Goal: Task Accomplishment & Management: Manage account settings

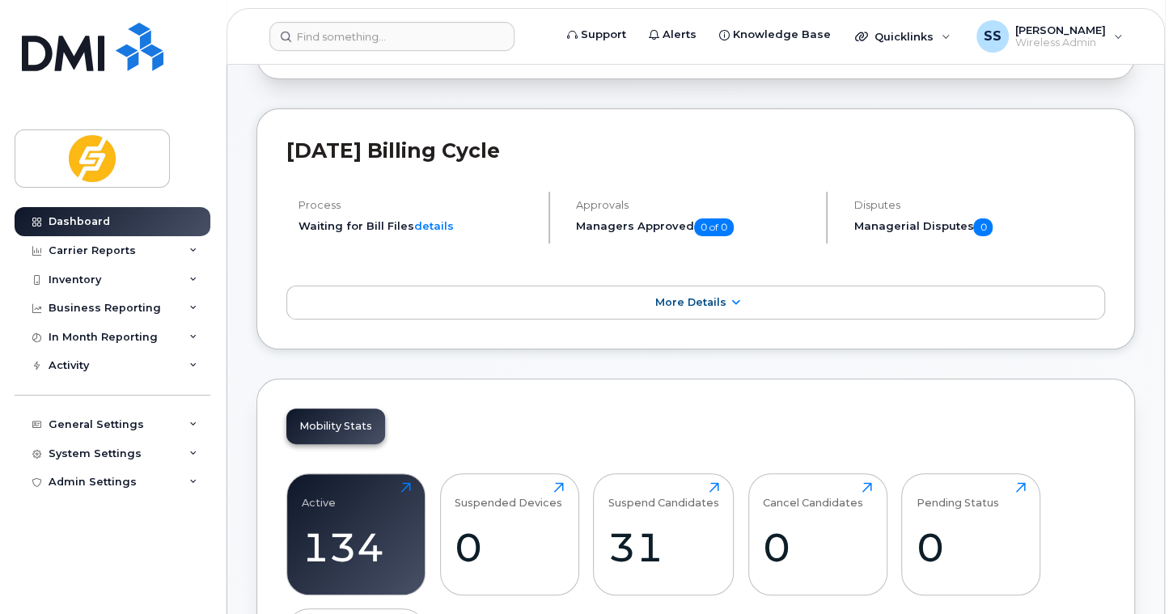
scroll to position [323, 0]
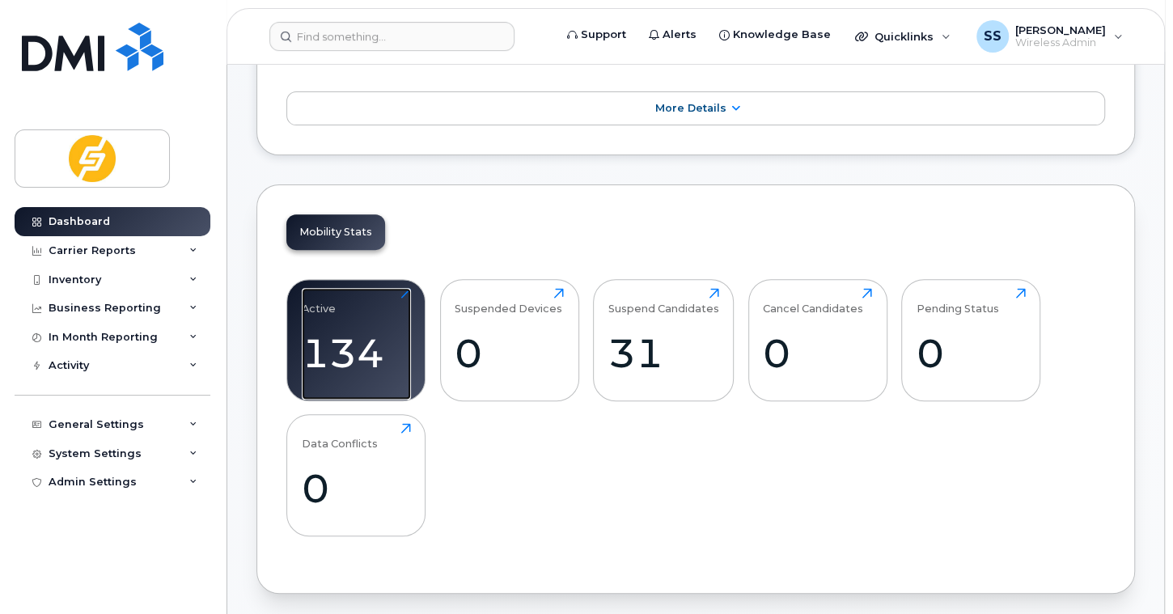
drag, startPoint x: 336, startPoint y: 328, endPoint x: 442, endPoint y: 328, distance: 105.1
click at [336, 329] on div "134" at bounding box center [356, 353] width 109 height 48
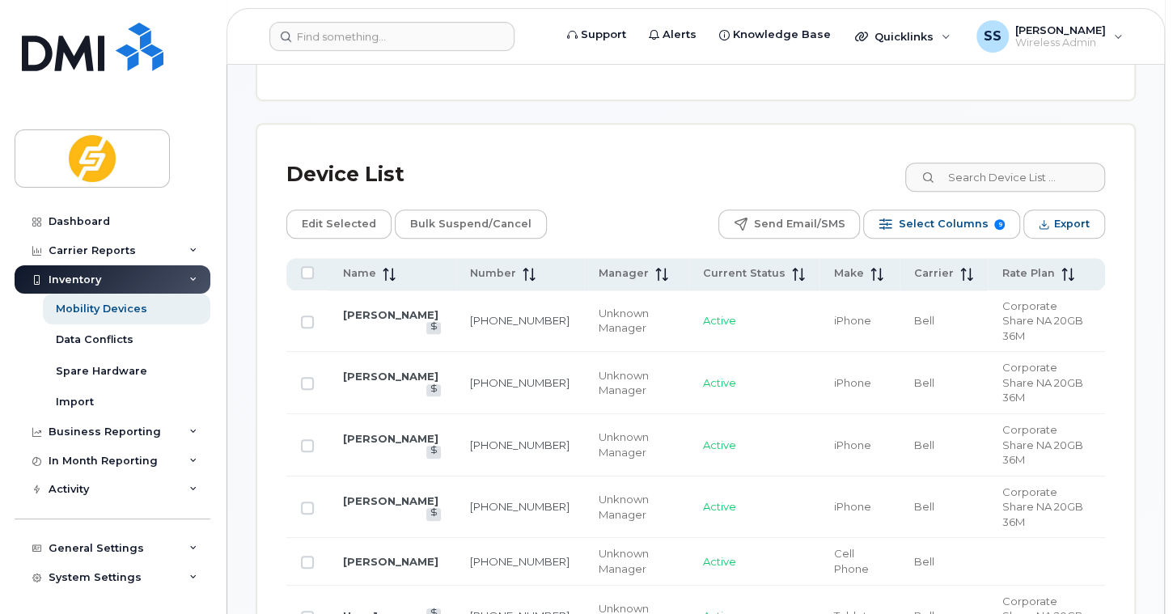
scroll to position [809, 0]
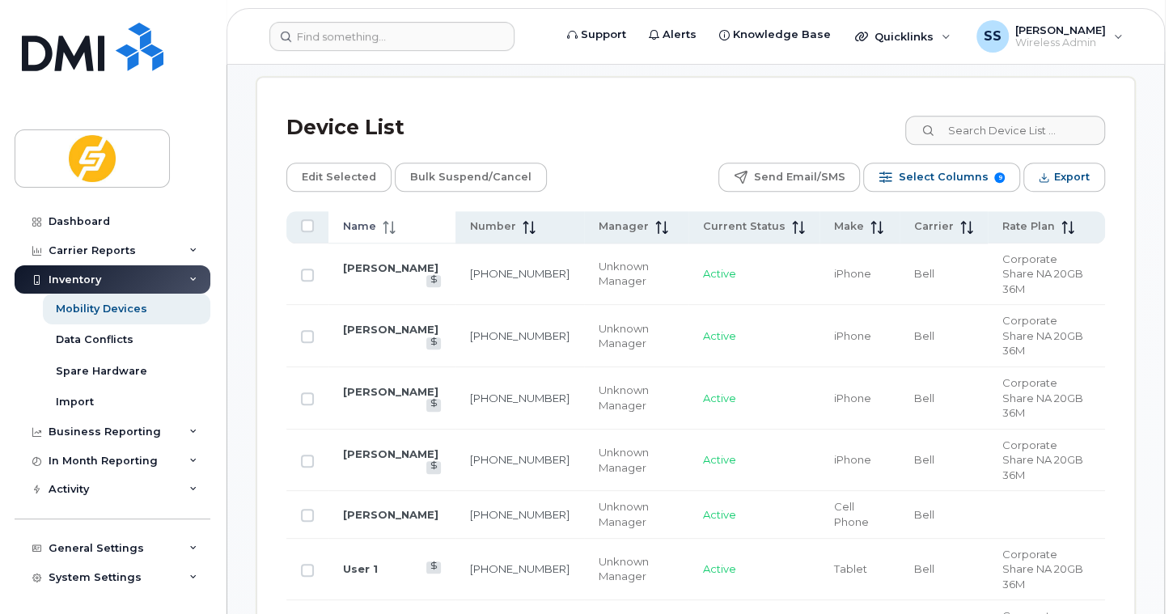
click at [357, 219] on span "Name" at bounding box center [359, 226] width 33 height 15
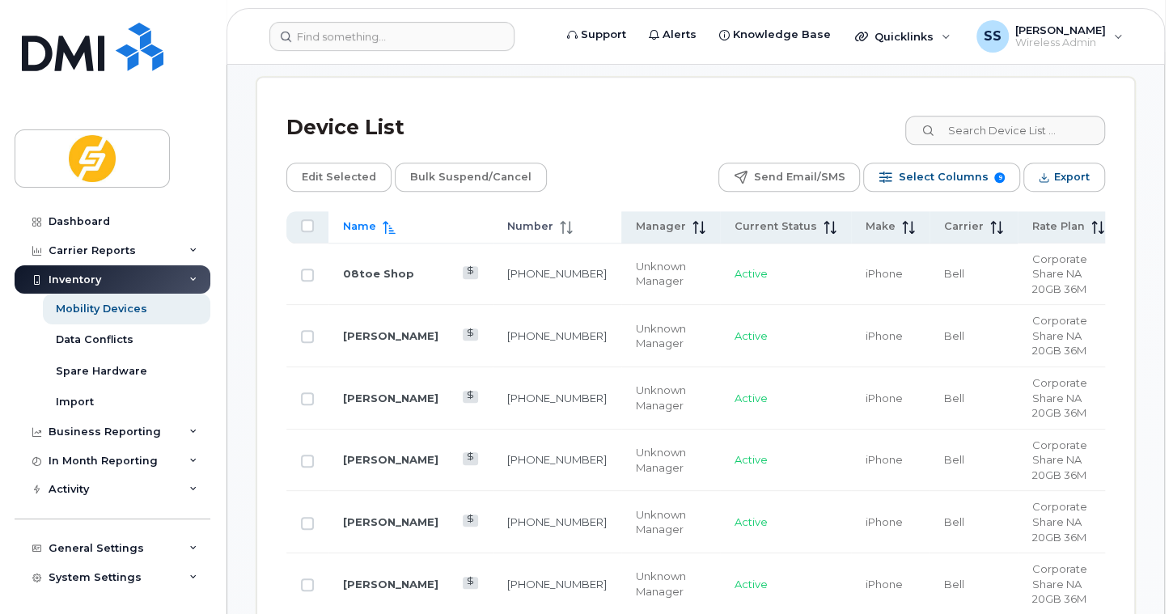
click at [507, 229] on span "Number" at bounding box center [530, 226] width 46 height 15
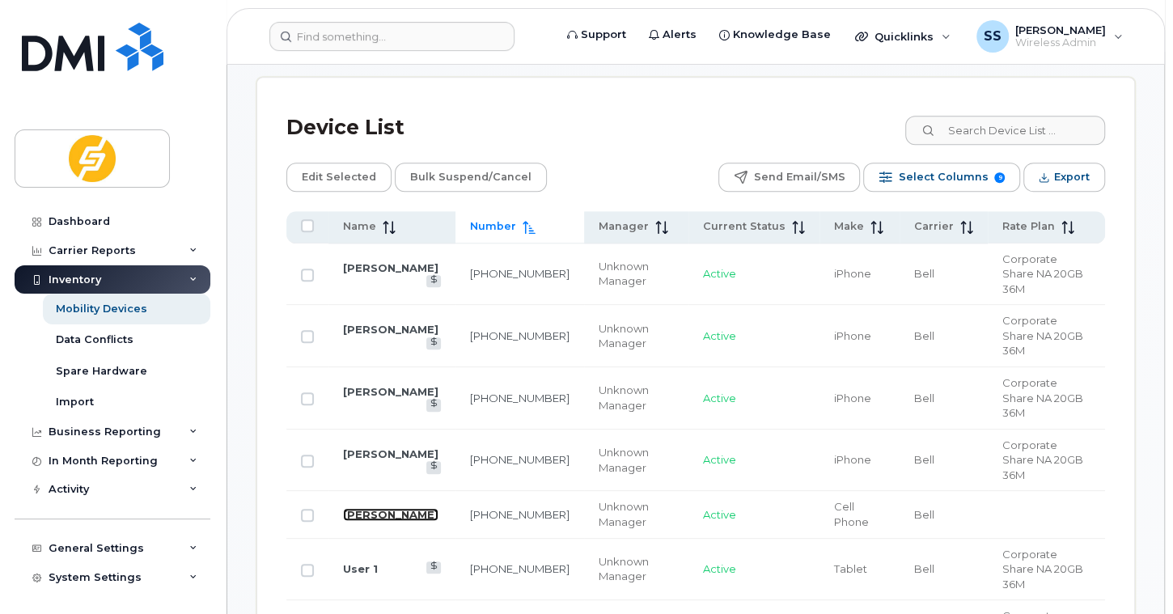
click at [390, 508] on link "[PERSON_NAME]" at bounding box center [390, 514] width 95 height 13
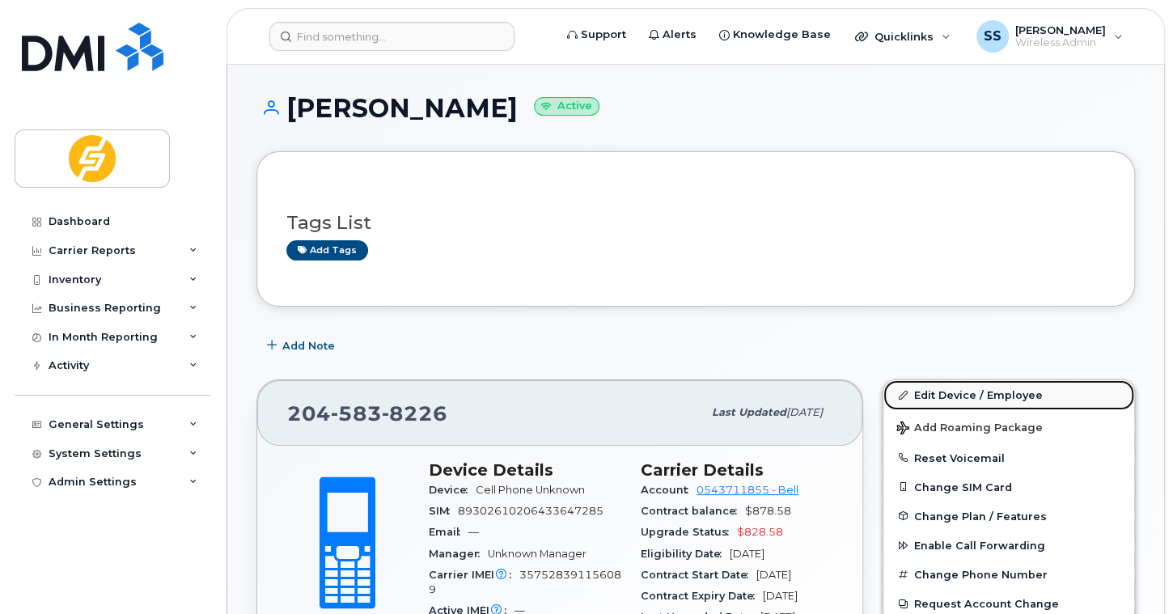
click at [975, 400] on link "Edit Device / Employee" at bounding box center [1008, 394] width 251 height 29
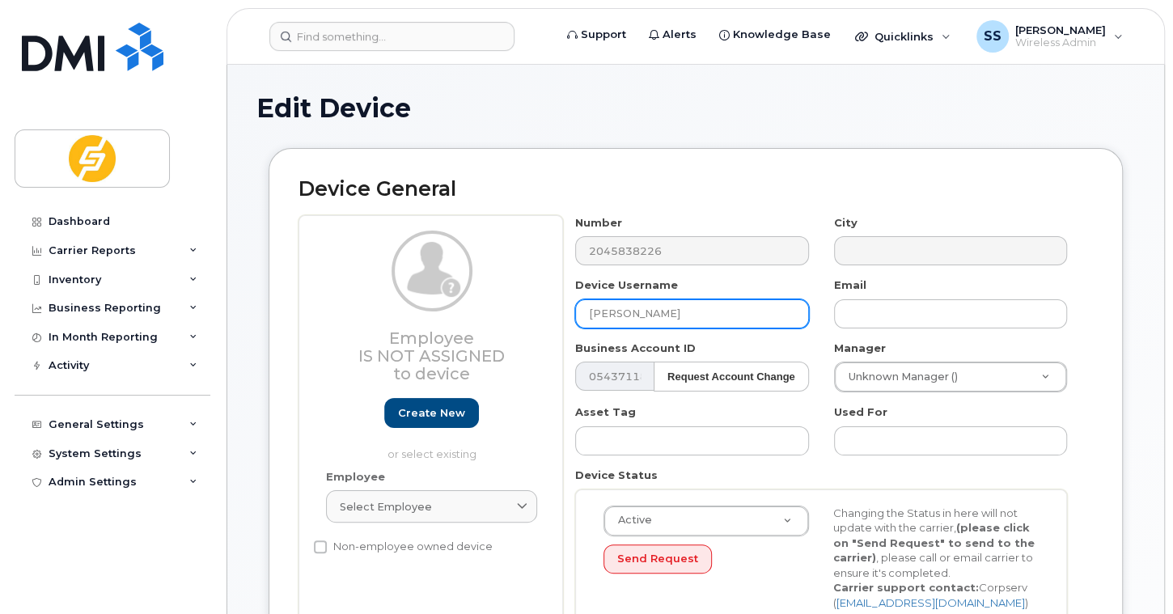
drag, startPoint x: 537, startPoint y: 308, endPoint x: 490, endPoint y: 306, distance: 47.0
click at [490, 306] on div "Employee Is not assigned to device Create new or select existing Employee Selec…" at bounding box center [695, 427] width 794 height 424
paste input "[PERSON_NAME]"
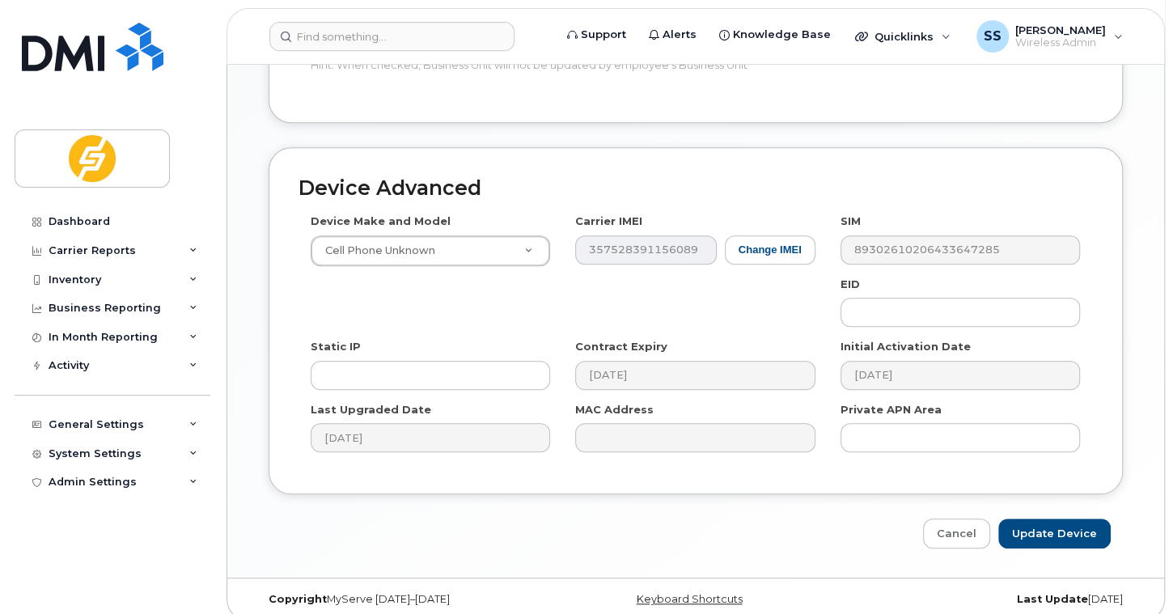
scroll to position [788, 0]
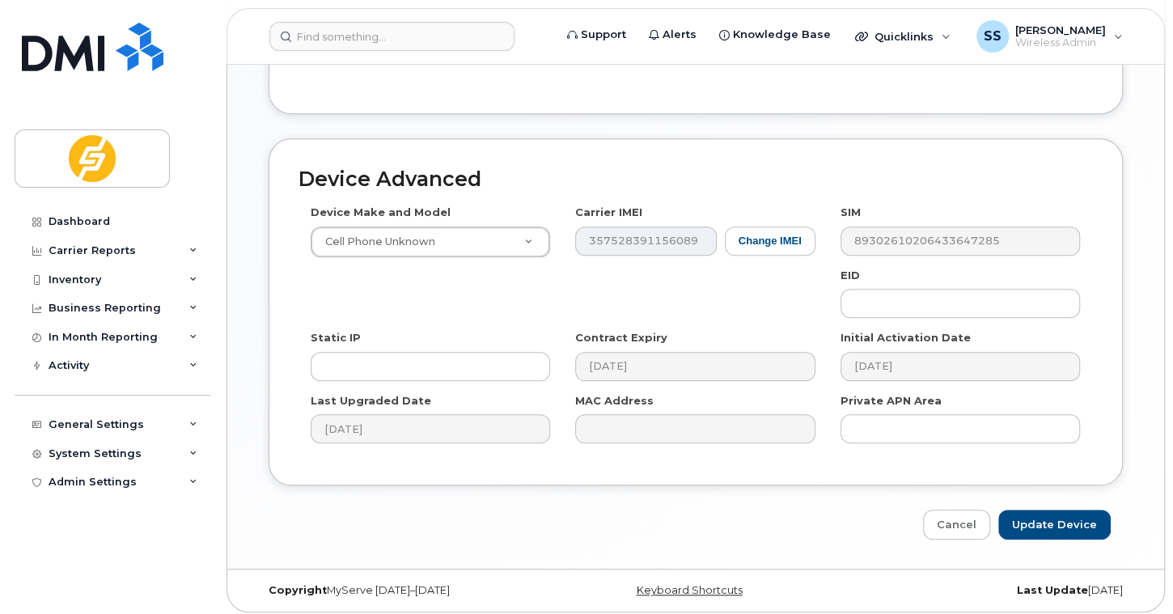
type input "[PERSON_NAME]"
click at [1064, 526] on input "Update Device" at bounding box center [1054, 524] width 112 height 30
type input "Saving..."
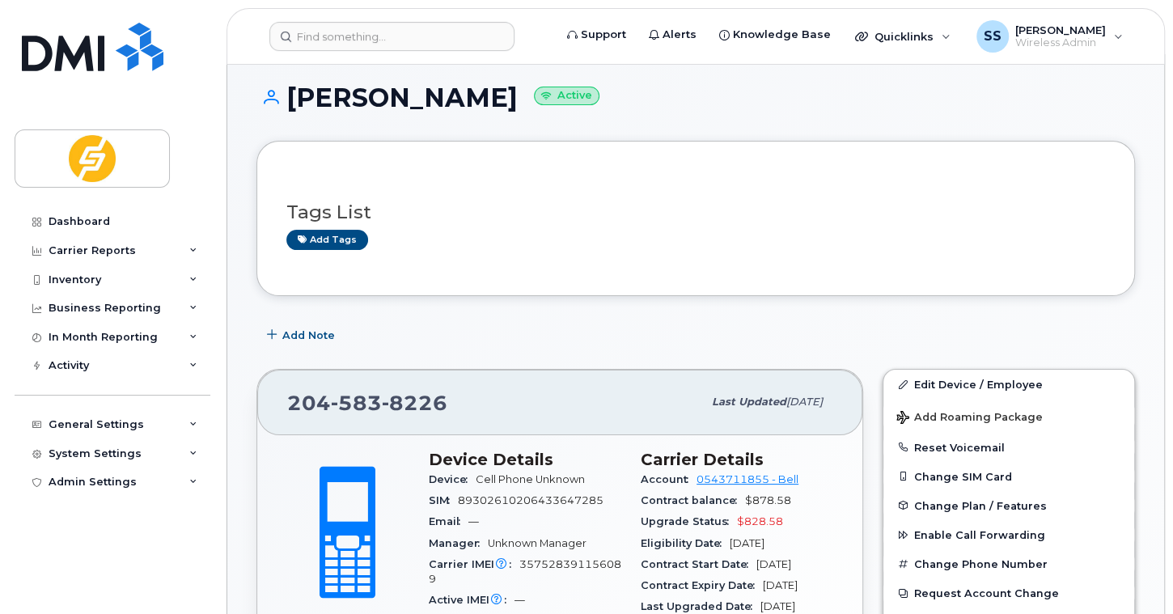
scroll to position [5, 0]
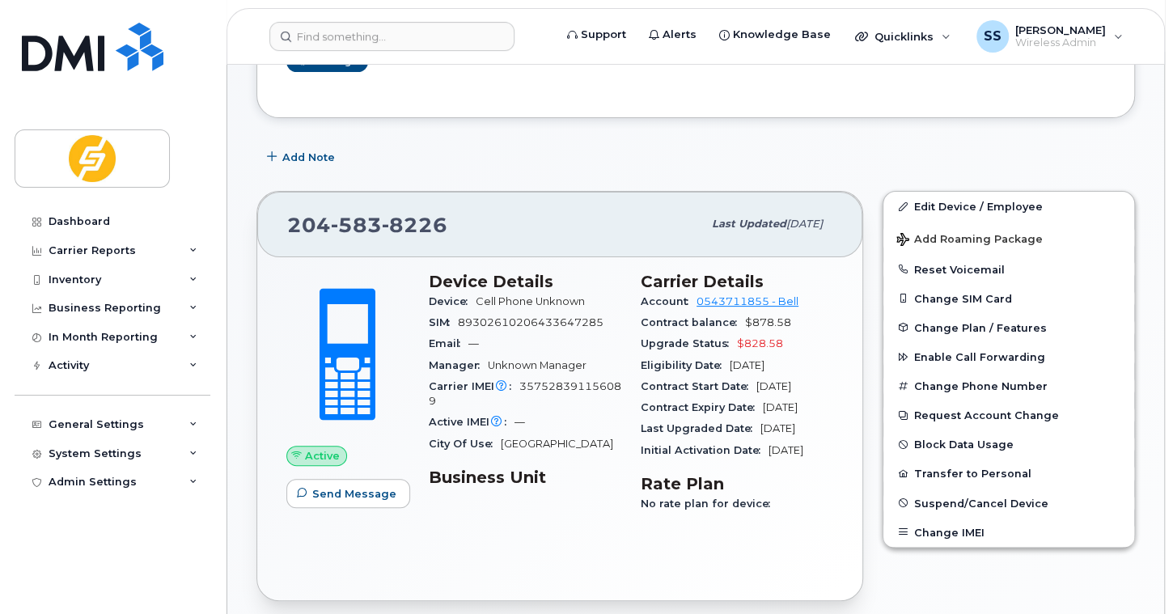
scroll to position [189, 0]
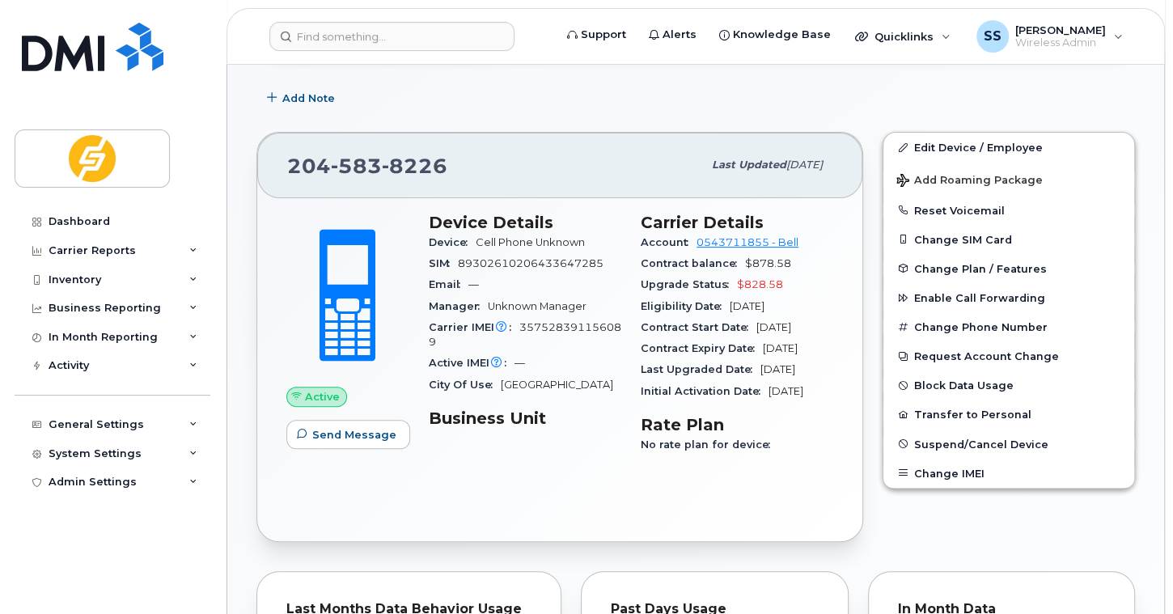
scroll to position [0, 0]
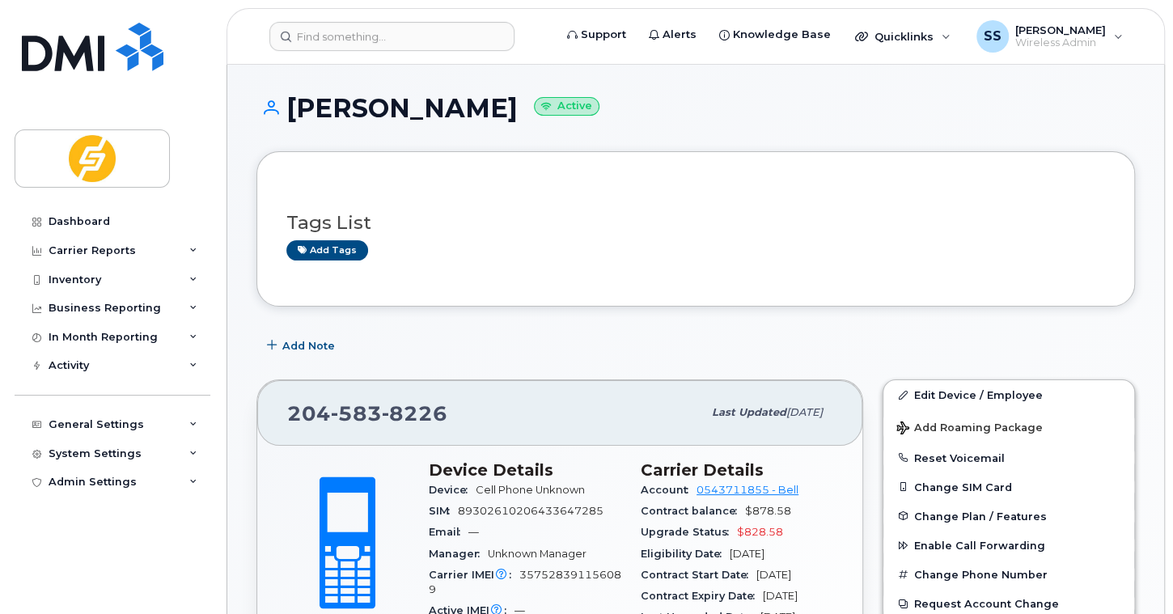
drag, startPoint x: 590, startPoint y: 325, endPoint x: 481, endPoint y: 171, distance: 188.0
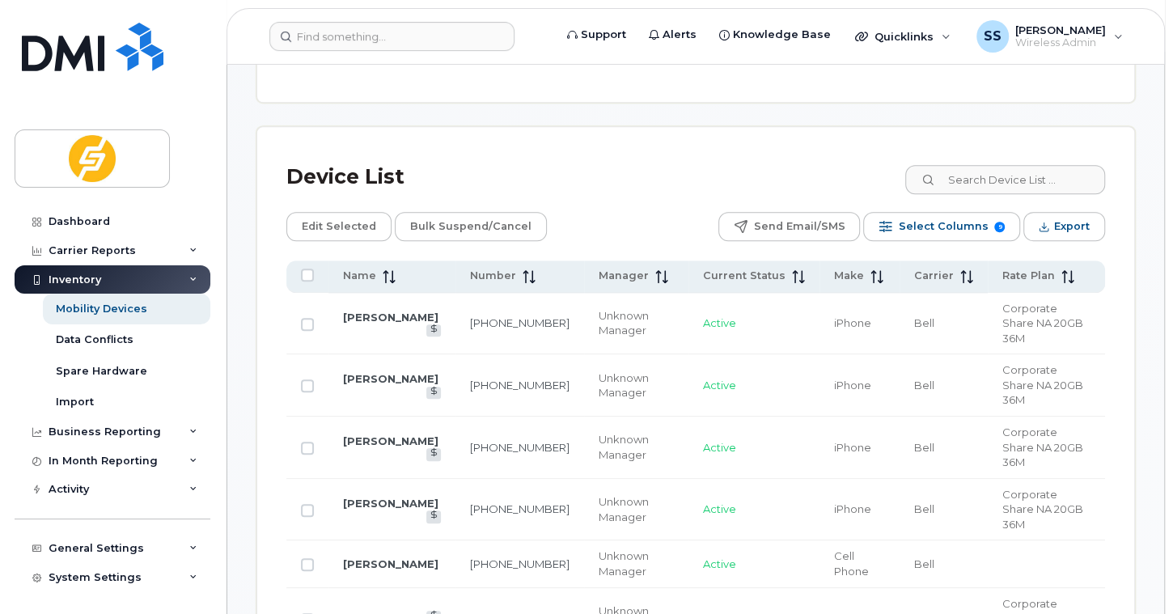
scroll to position [890, 0]
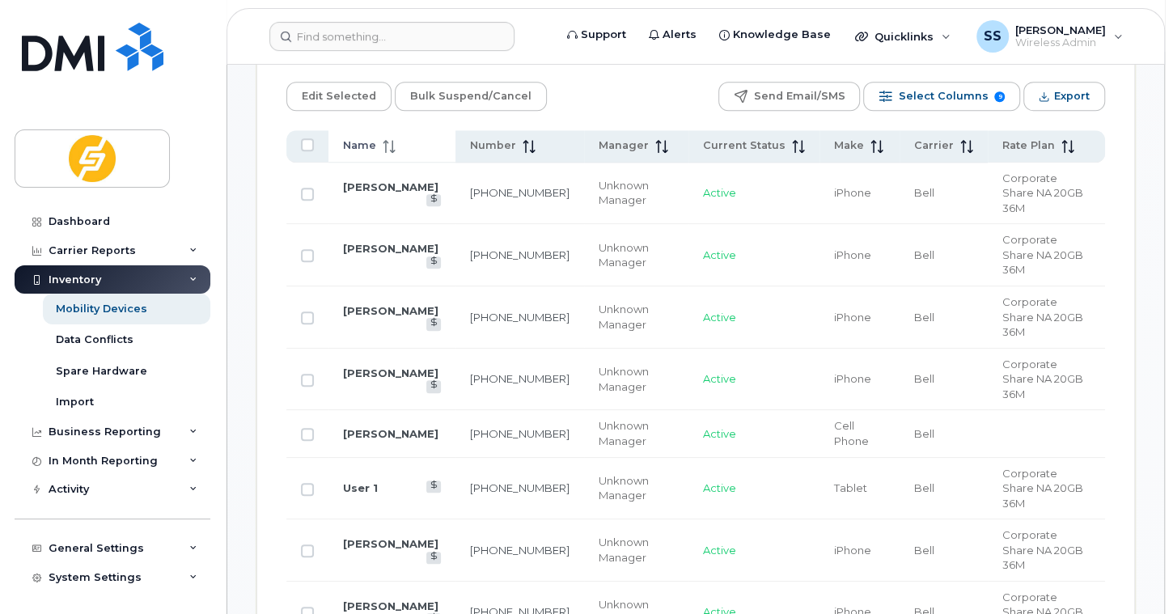
click at [378, 148] on span at bounding box center [385, 145] width 19 height 15
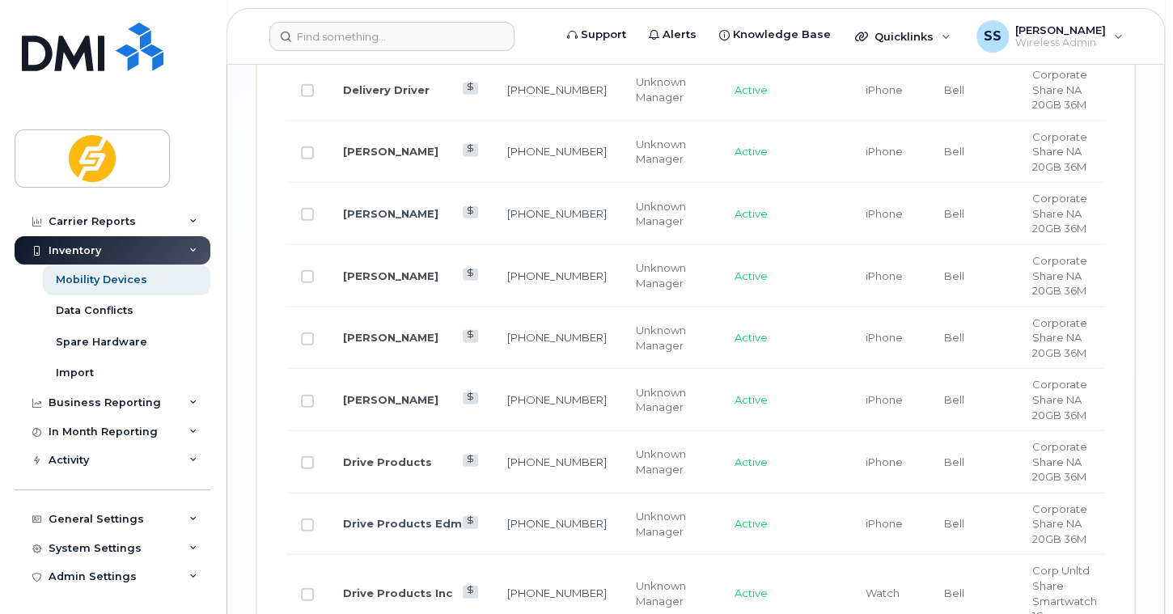
scroll to position [2915, 0]
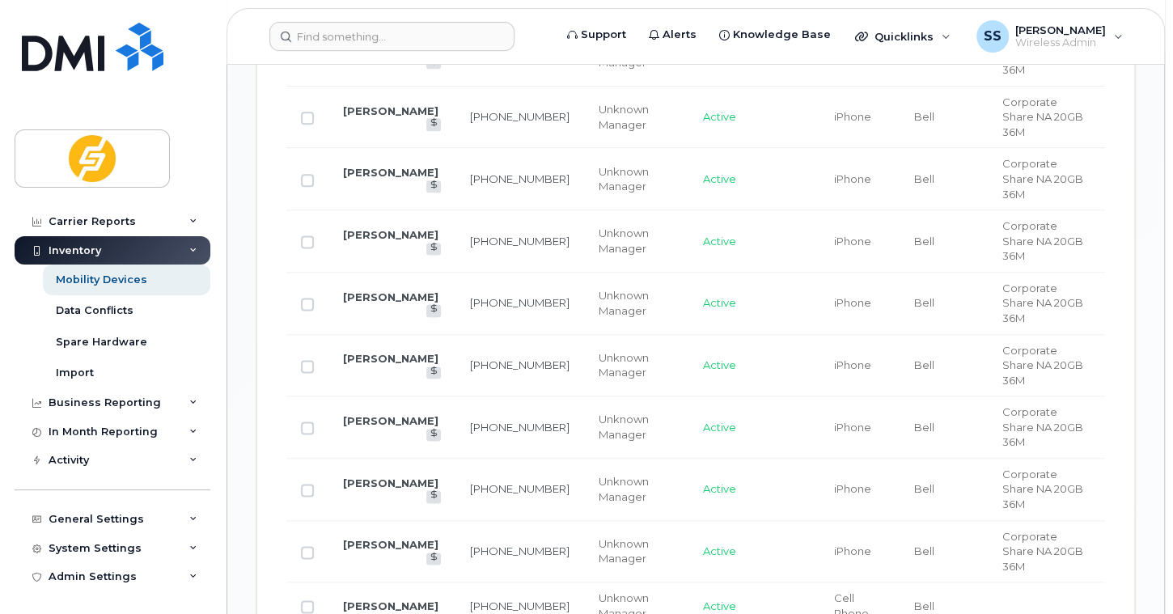
scroll to position [1360, 0]
